Goal: Browse casually

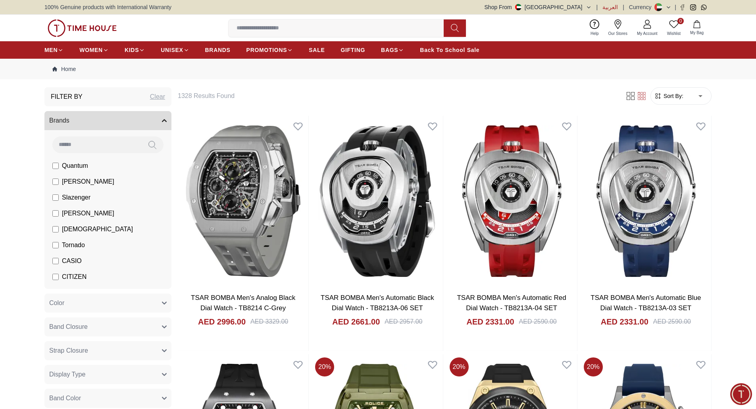
click at [606, 7] on span "العربية" at bounding box center [610, 7] width 15 height 8
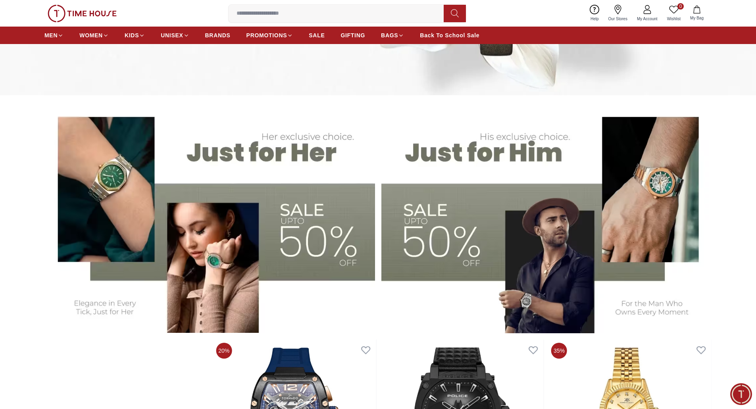
click at [324, 192] on img at bounding box center [209, 218] width 331 height 230
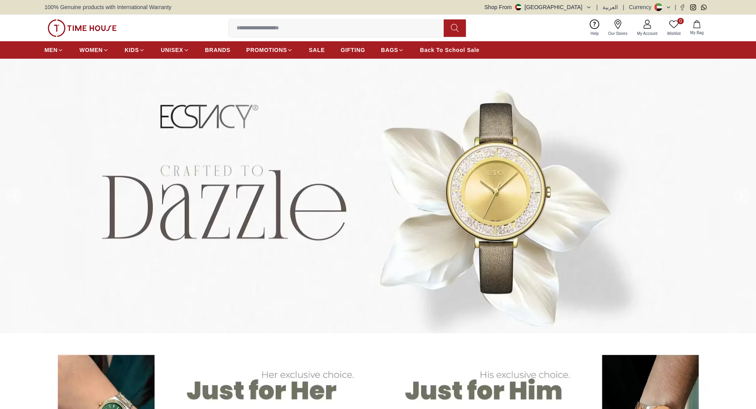
drag, startPoint x: 0, startPoint y: 0, endPoint x: 748, endPoint y: 168, distance: 766.8
click at [748, 168] on button at bounding box center [742, 196] width 29 height 275
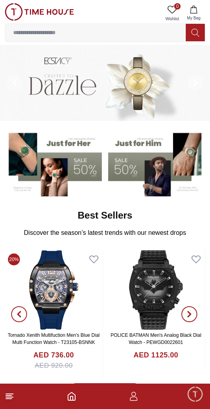
click at [13, 65] on button at bounding box center [14, 83] width 29 height 76
click at [12, 76] on span at bounding box center [14, 83] width 16 height 16
